Goal: Find specific page/section: Find specific page/section

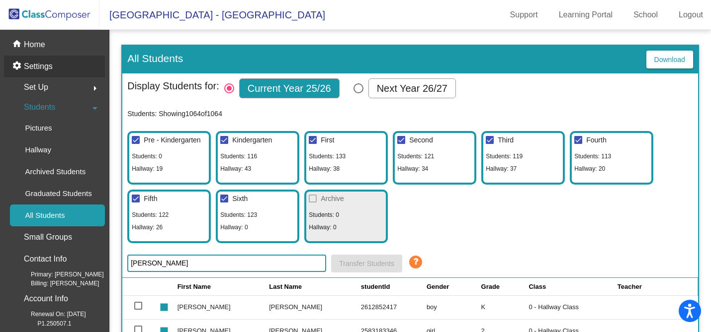
scroll to position [87, 0]
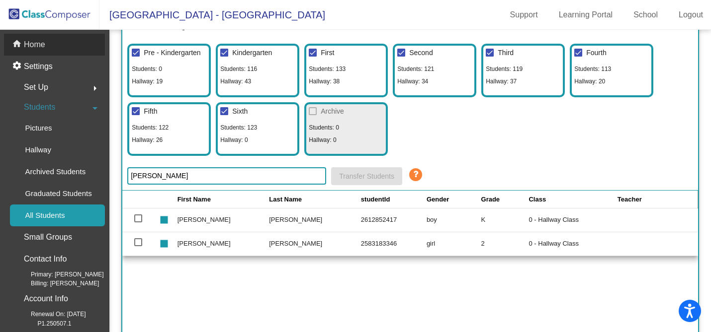
click at [38, 45] on p "Home" at bounding box center [34, 45] width 21 height 12
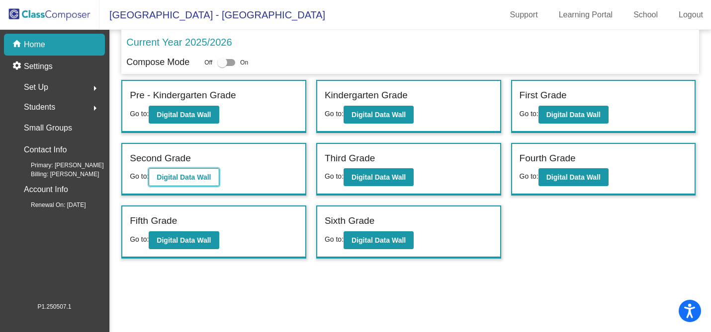
click at [181, 180] on b "Digital Data Wall" at bounding box center [184, 177] width 54 height 8
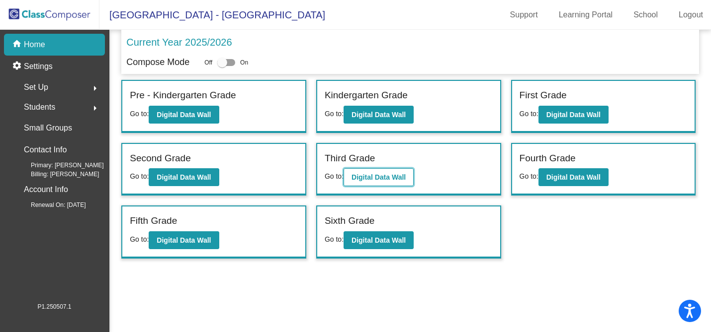
click at [385, 176] on b "Digital Data Wall" at bounding box center [378, 177] width 54 height 8
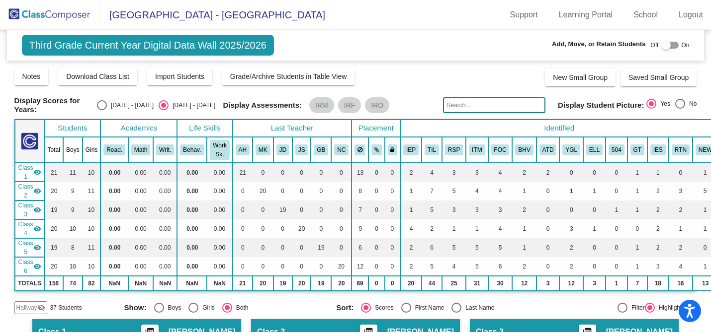
click at [464, 107] on input "text" at bounding box center [494, 105] width 102 height 16
type input "[PERSON_NAME]"
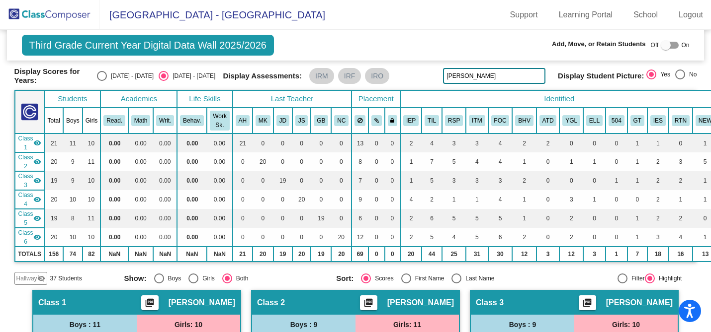
scroll to position [19, 0]
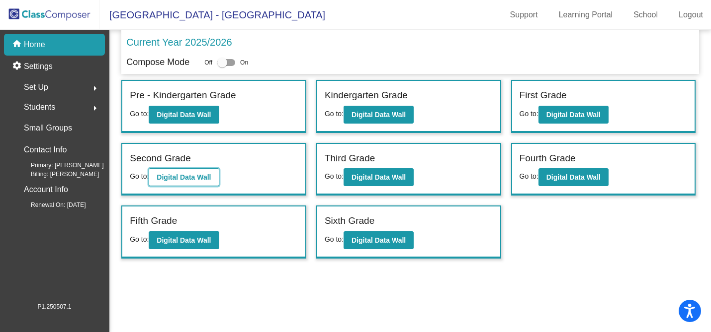
click at [187, 177] on b "Digital Data Wall" at bounding box center [184, 177] width 54 height 8
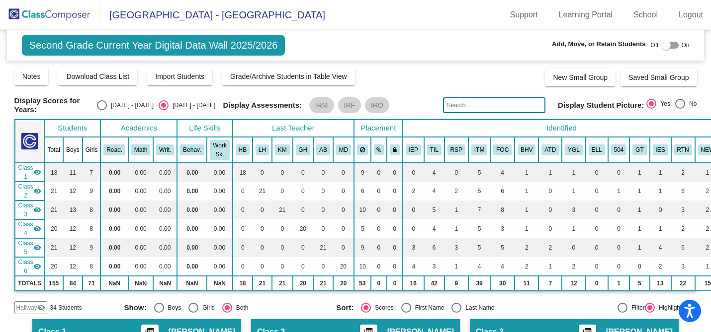
click at [458, 106] on input "text" at bounding box center [494, 105] width 102 height 16
click at [466, 104] on input "[PERSON_NAME]" at bounding box center [494, 105] width 102 height 16
type input "[PERSON_NAME]"
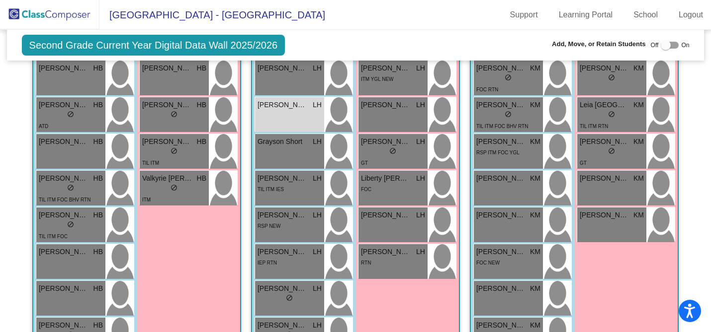
scroll to position [412, 0]
